Goal: Task Accomplishment & Management: Complete application form

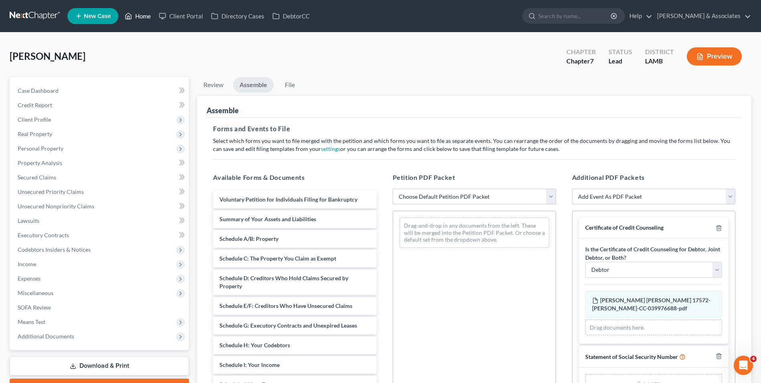
click at [141, 10] on link "Home" at bounding box center [138, 16] width 34 height 14
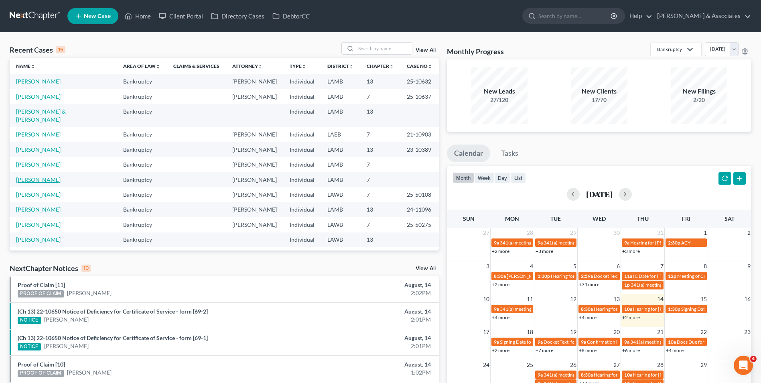
click at [40, 176] on link "[PERSON_NAME]" at bounding box center [38, 179] width 45 height 7
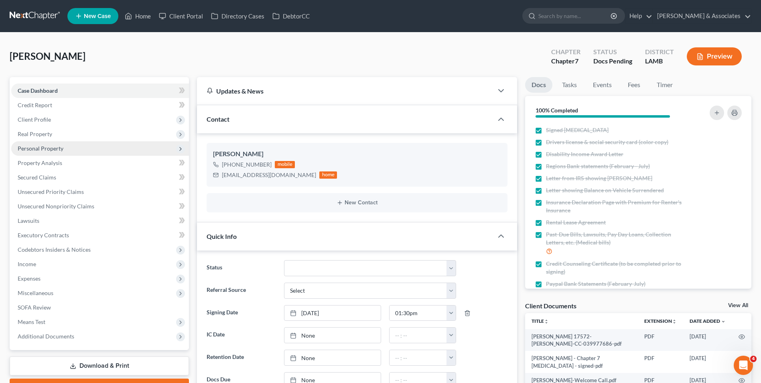
scroll to position [589, 0]
click at [77, 235] on link "Executory Contracts" at bounding box center [100, 235] width 178 height 14
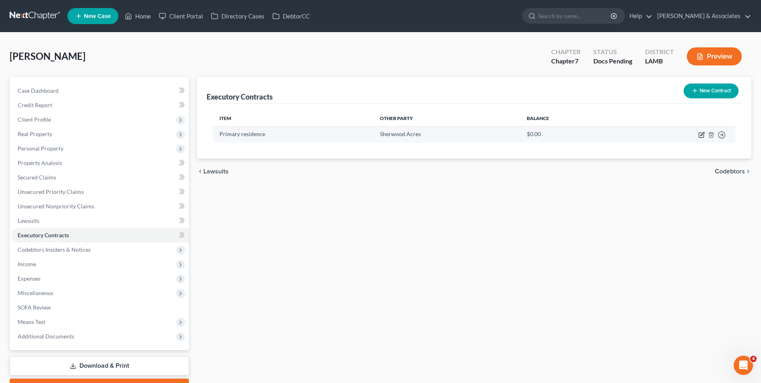
click at [701, 135] on icon "button" at bounding box center [702, 134] width 4 height 4
select select "3"
select select "19"
select select "0"
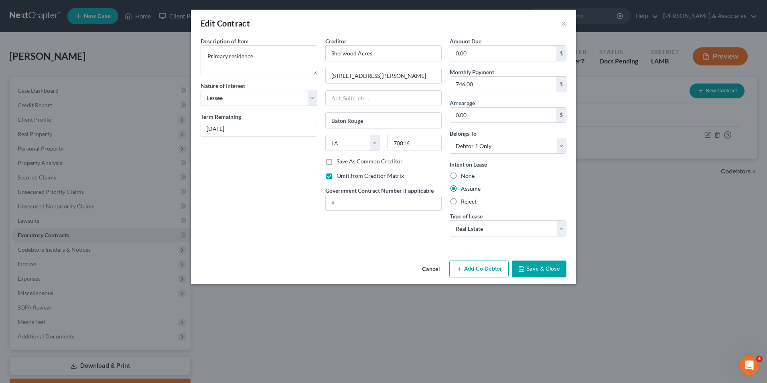
click at [546, 273] on button "Save & Close" at bounding box center [539, 268] width 55 height 17
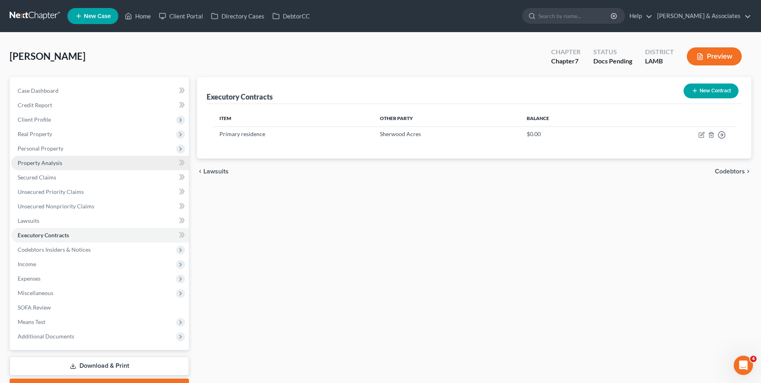
click at [65, 166] on link "Property Analysis" at bounding box center [100, 163] width 178 height 14
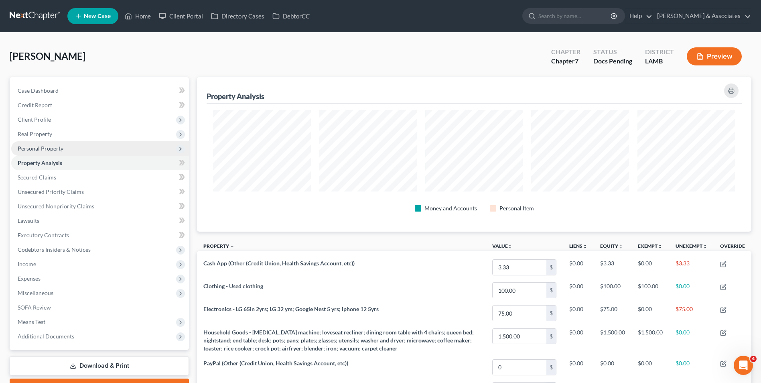
click at [65, 151] on span "Personal Property" at bounding box center [100, 148] width 178 height 14
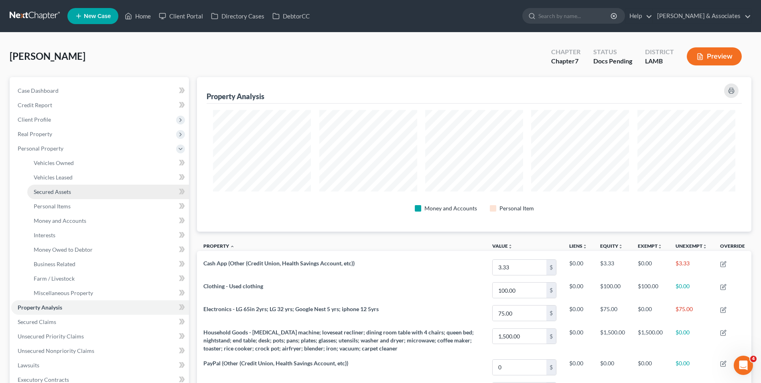
click at [68, 196] on link "Secured Assets" at bounding box center [108, 191] width 162 height 14
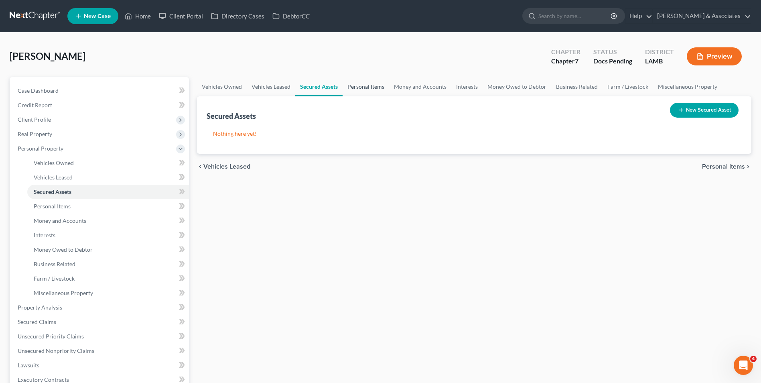
click at [367, 82] on link "Personal Items" at bounding box center [366, 86] width 47 height 19
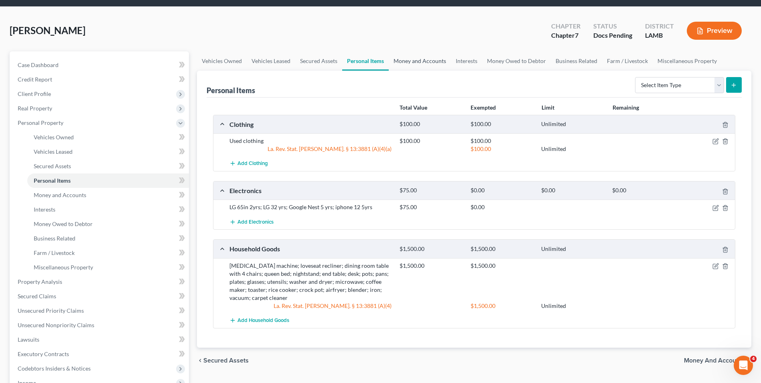
scroll to position [40, 0]
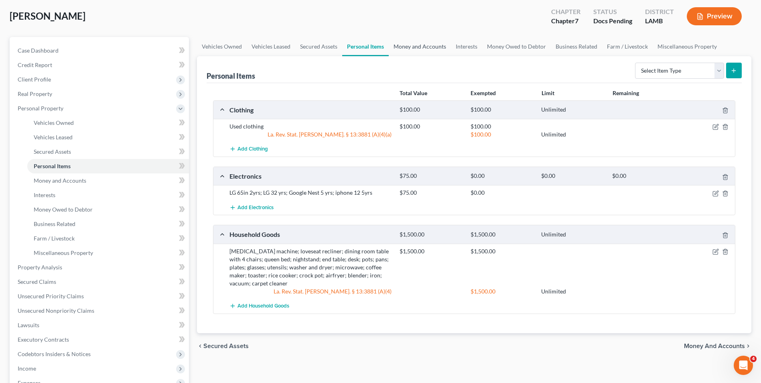
click at [423, 45] on link "Money and Accounts" at bounding box center [420, 46] width 62 height 19
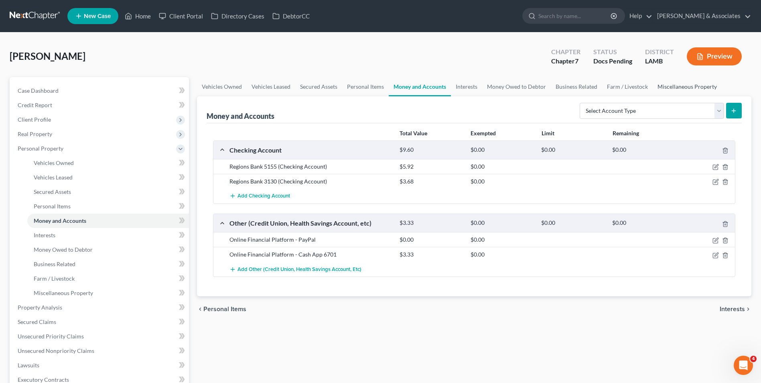
click at [664, 90] on link "Miscellaneous Property" at bounding box center [687, 86] width 69 height 19
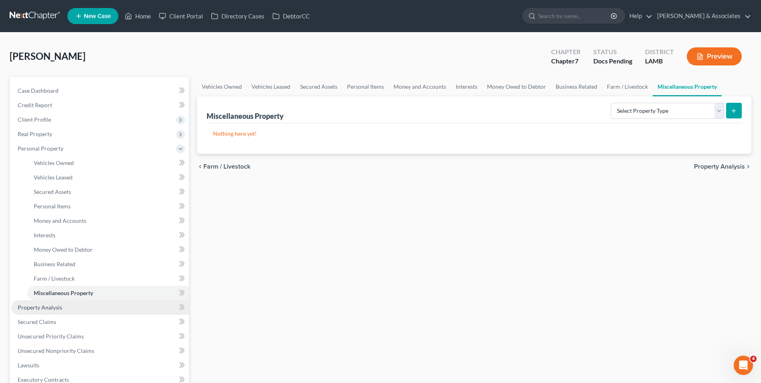
click at [79, 306] on link "Property Analysis" at bounding box center [100, 307] width 178 height 14
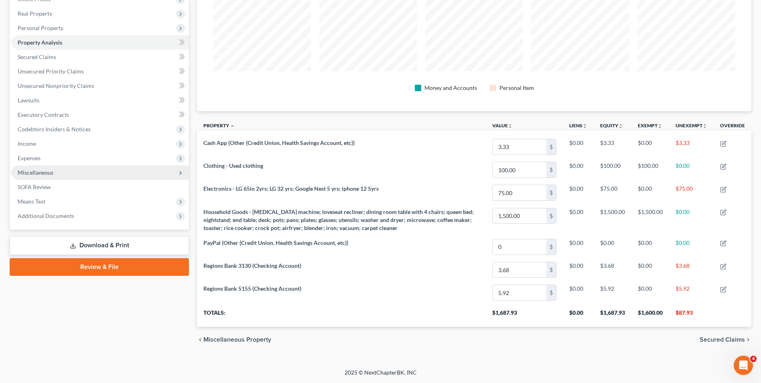
click at [141, 175] on span "Miscellaneous" at bounding box center [100, 172] width 178 height 14
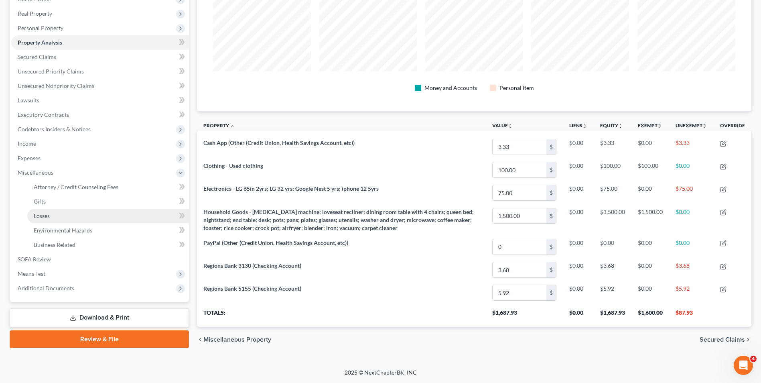
click at [130, 215] on link "Losses" at bounding box center [108, 216] width 162 height 14
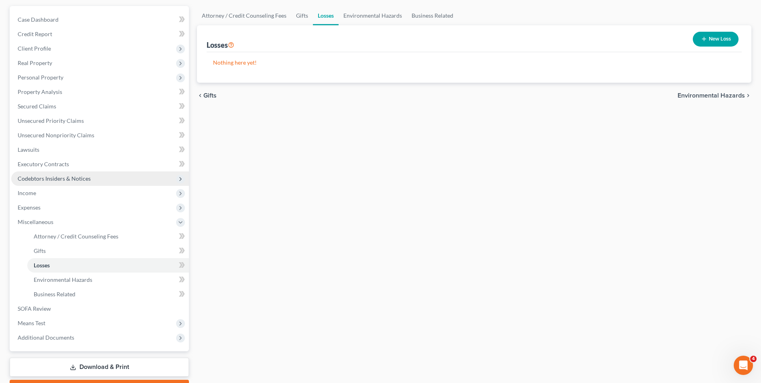
scroll to position [116, 0]
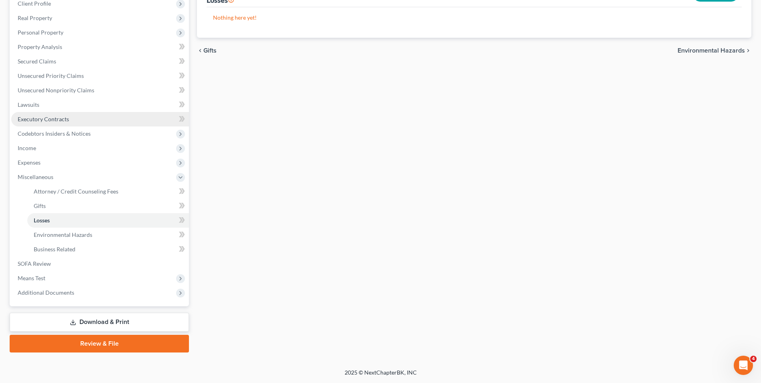
click at [93, 126] on link "Executory Contracts" at bounding box center [100, 119] width 178 height 14
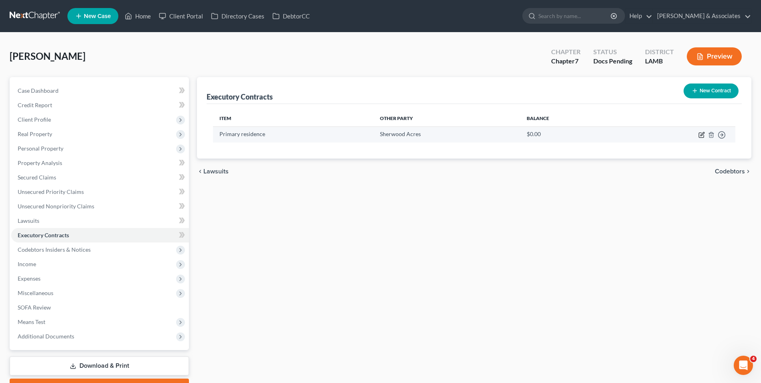
click at [700, 134] on icon "button" at bounding box center [701, 135] width 6 height 6
select select "3"
select select "19"
select select "0"
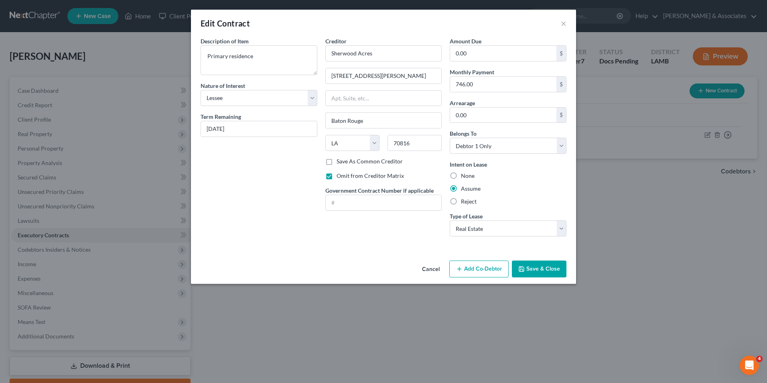
click at [540, 267] on button "Save & Close" at bounding box center [539, 268] width 55 height 17
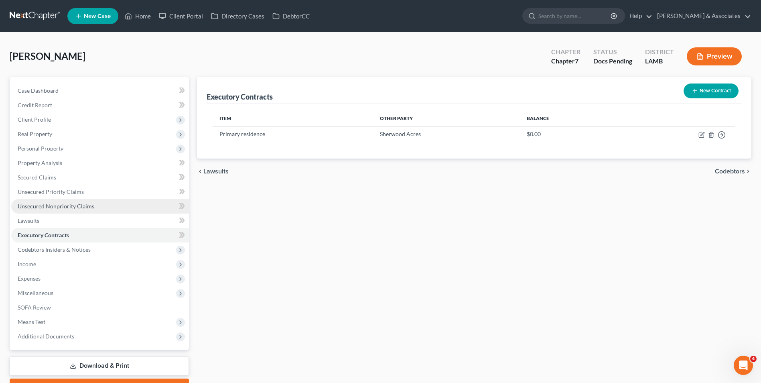
click at [69, 205] on span "Unsecured Nonpriority Claims" at bounding box center [56, 206] width 77 height 7
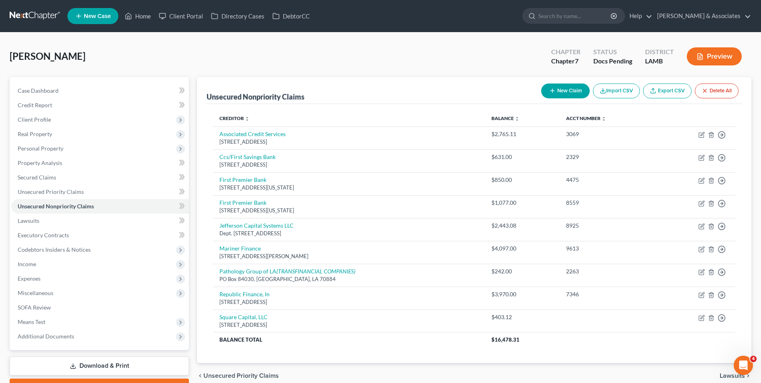
click at [556, 94] on button "New Claim" at bounding box center [565, 90] width 49 height 15
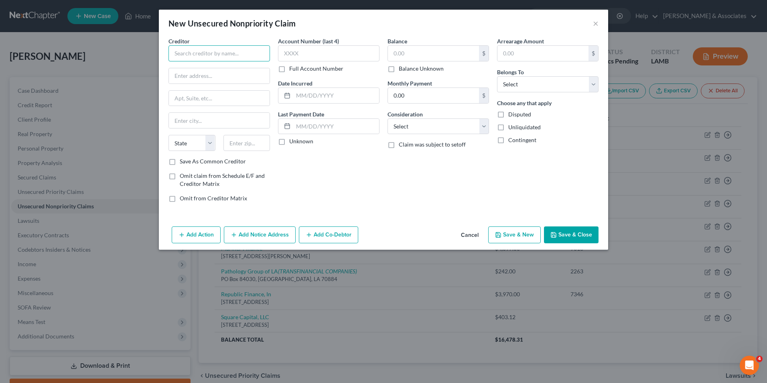
click at [245, 58] on input "text" at bounding box center [218, 53] width 101 height 16
click at [215, 70] on div "Cash App" at bounding box center [216, 67] width 83 height 8
type input "Cash App"
type input "[STREET_ADDRESS]"
type input "Suite 600 MSC 715"
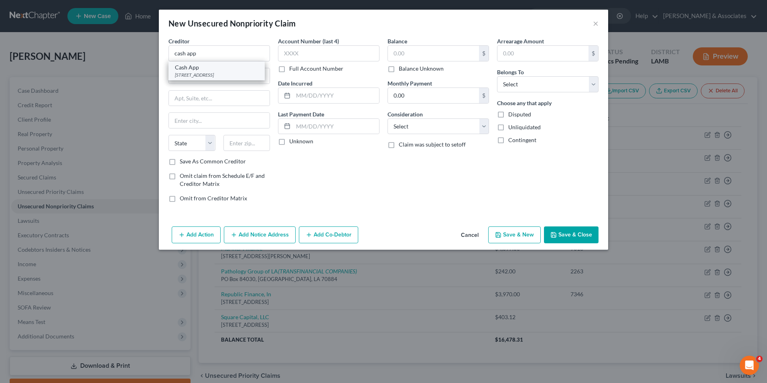
type input "[GEOGRAPHIC_DATA]"
select select "4"
type input "94103"
click at [416, 57] on input "text" at bounding box center [433, 53] width 91 height 15
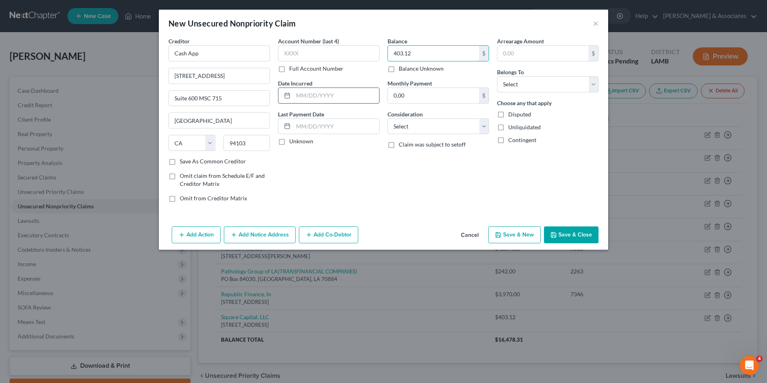
type input "403.12"
click at [351, 95] on input "text" at bounding box center [336, 95] width 86 height 15
type input "2025"
click at [528, 85] on select "Select Debtor 1 Only Debtor 2 Only Debtor 1 And Debtor 2 Only At Least One Of T…" at bounding box center [547, 84] width 101 height 16
select select "0"
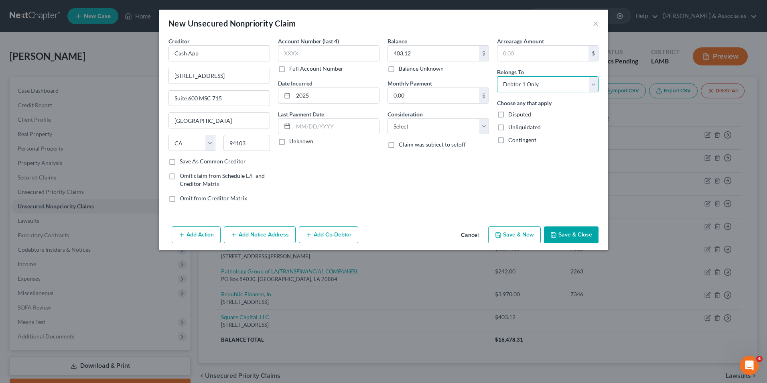
click at [497, 76] on select "Select Debtor 1 Only Debtor 2 Only Debtor 1 And Debtor 2 Only At Least One Of T…" at bounding box center [547, 84] width 101 height 16
click at [459, 125] on select "Select Cable / Satellite Services Collection Agency Credit Card Debt Debt Couns…" at bounding box center [437, 126] width 101 height 16
select select "10"
click at [387, 118] on select "Select Cable / Satellite Services Collection Agency Credit Card Debt Debt Couns…" at bounding box center [437, 126] width 101 height 16
click at [567, 231] on button "Save & Close" at bounding box center [571, 234] width 55 height 17
